Goal: Ask a question

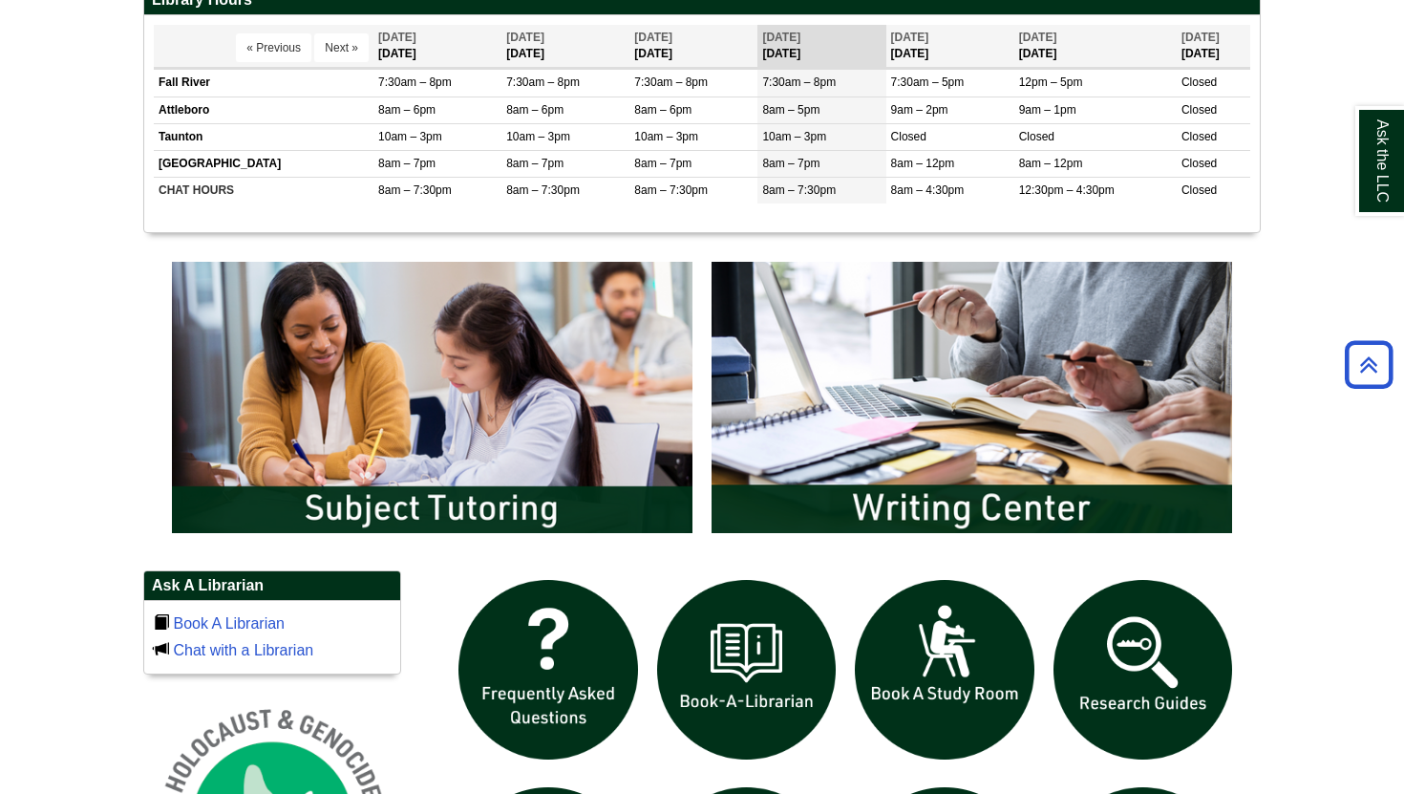
scroll to position [800, 0]
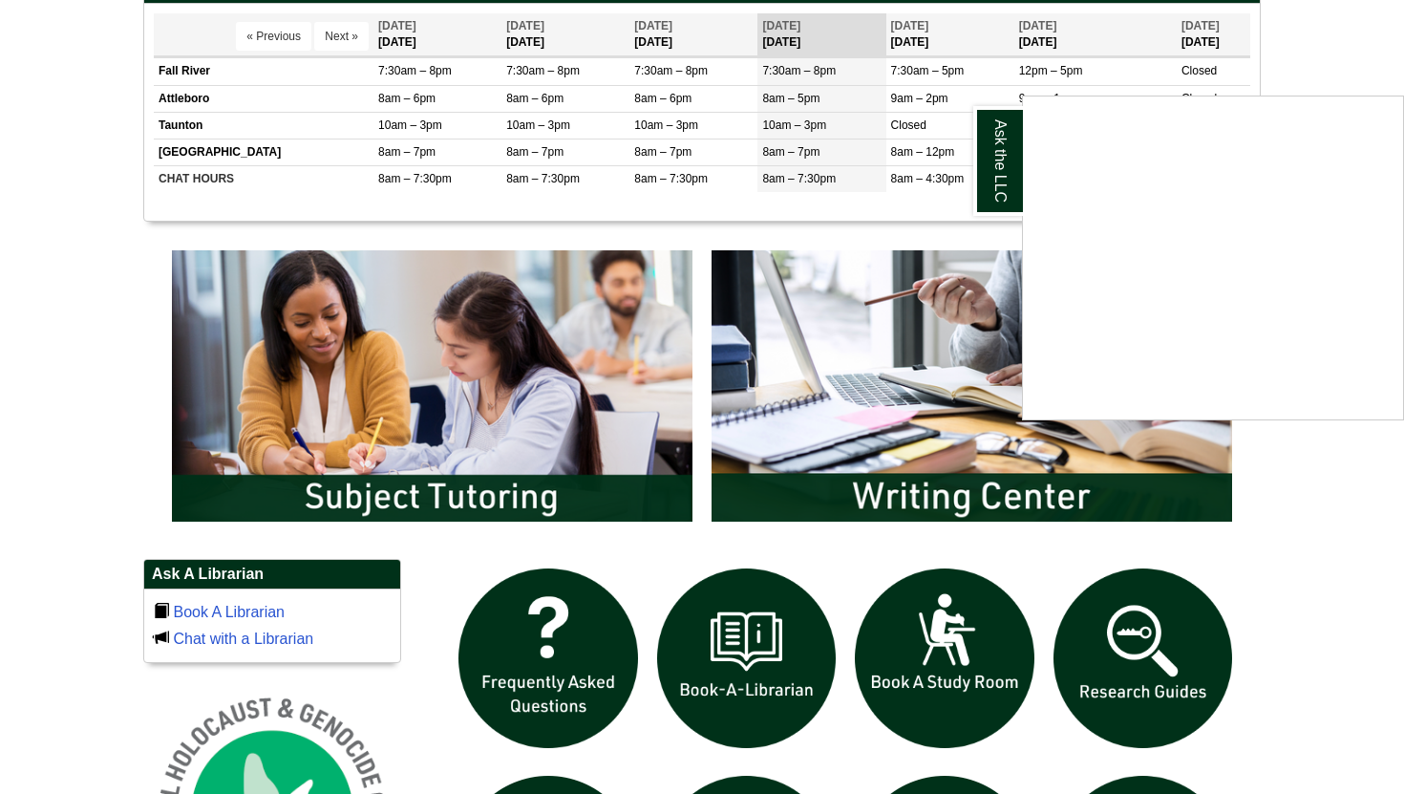
click at [962, 493] on div "Ask the LLC" at bounding box center [702, 397] width 1404 height 794
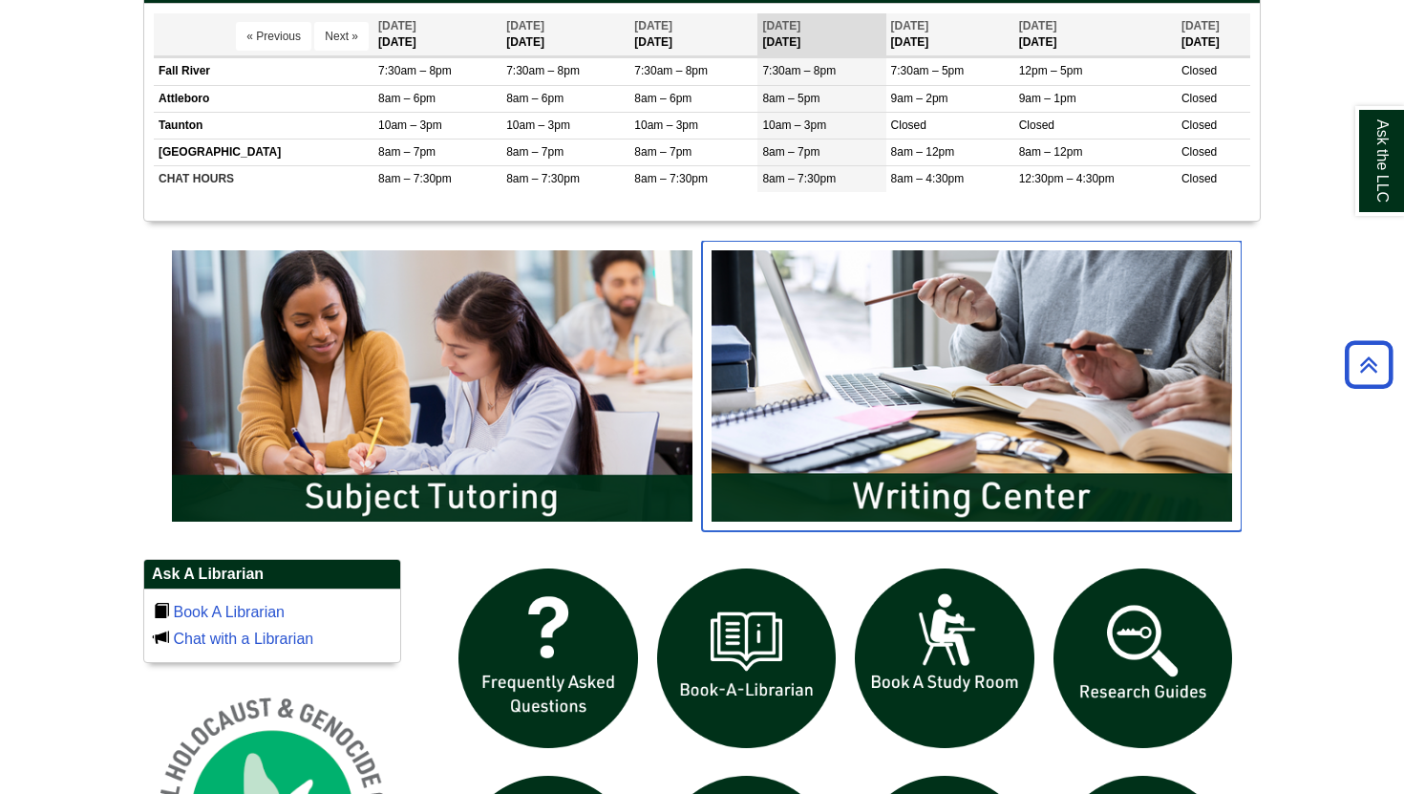
click at [951, 494] on img "slideshow" at bounding box center [972, 386] width 540 height 290
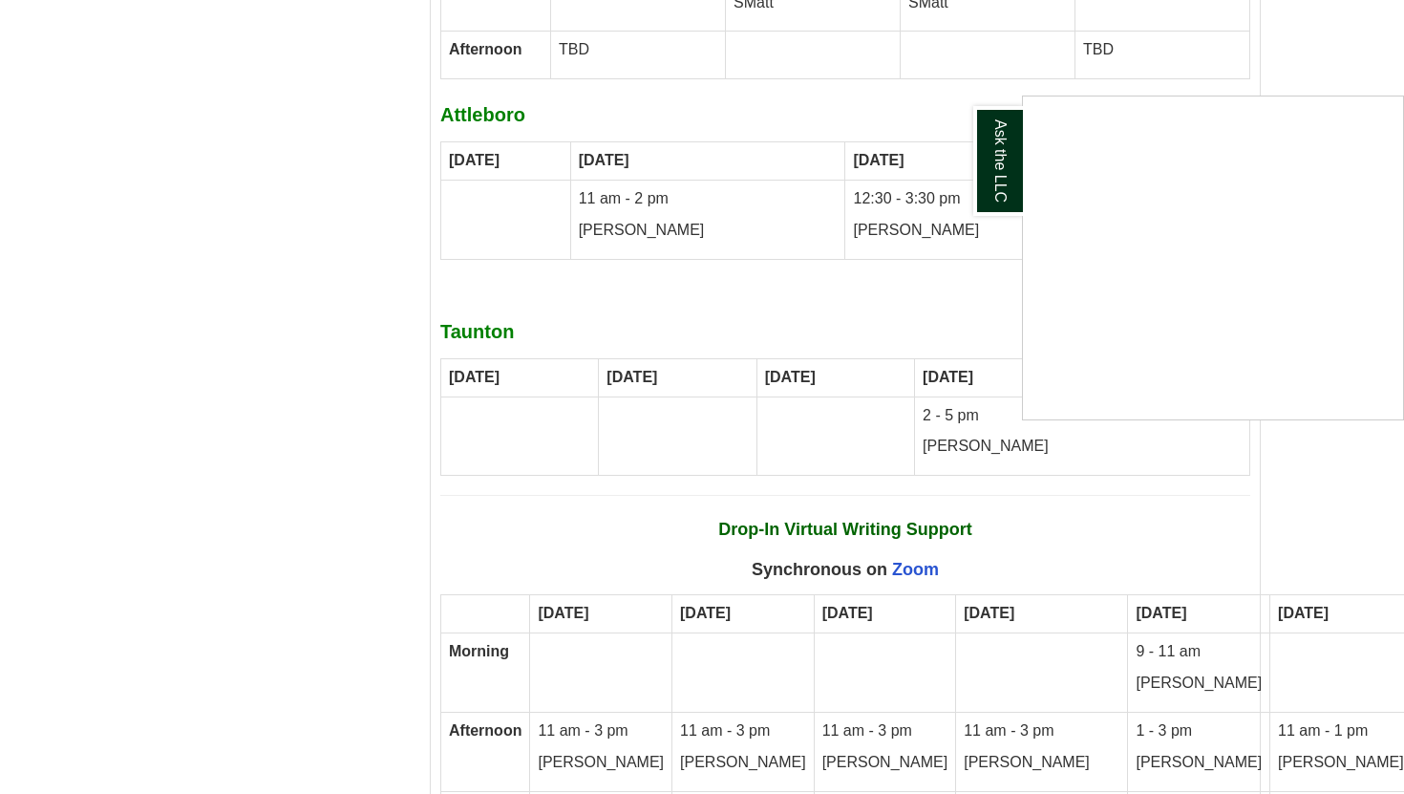
scroll to position [11275, 0]
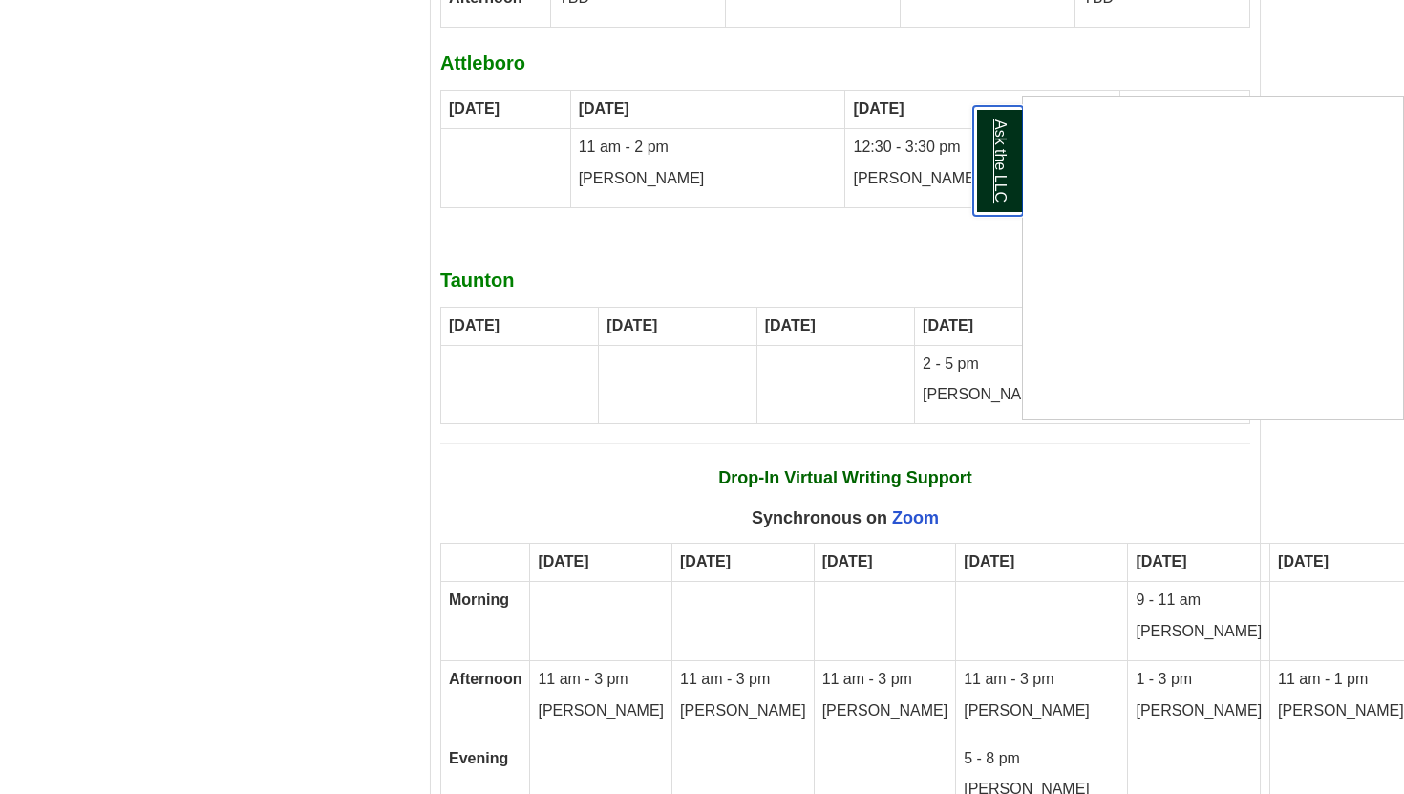
click at [999, 153] on link "Ask the LLC" at bounding box center [998, 161] width 50 height 110
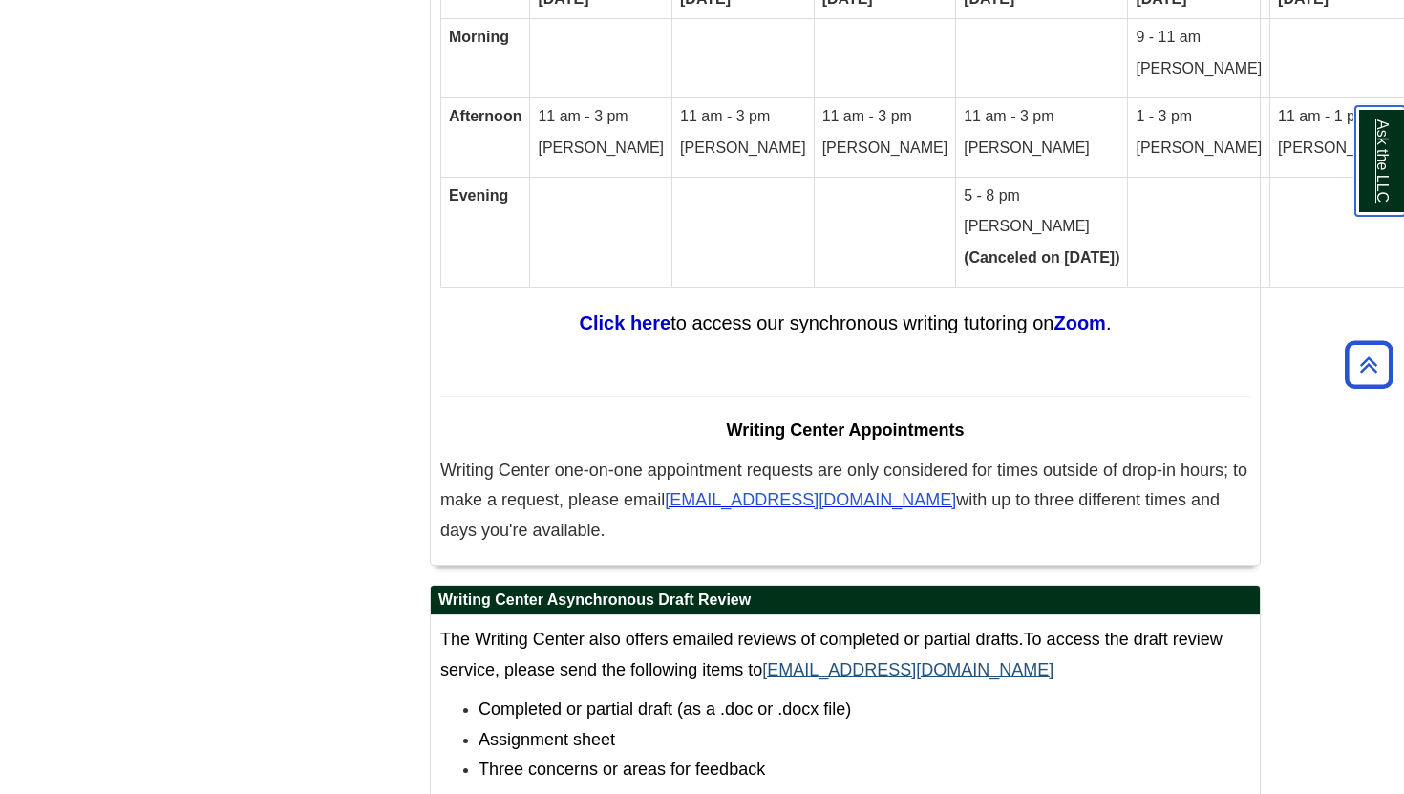
scroll to position [11840, 0]
